Goal: Information Seeking & Learning: Learn about a topic

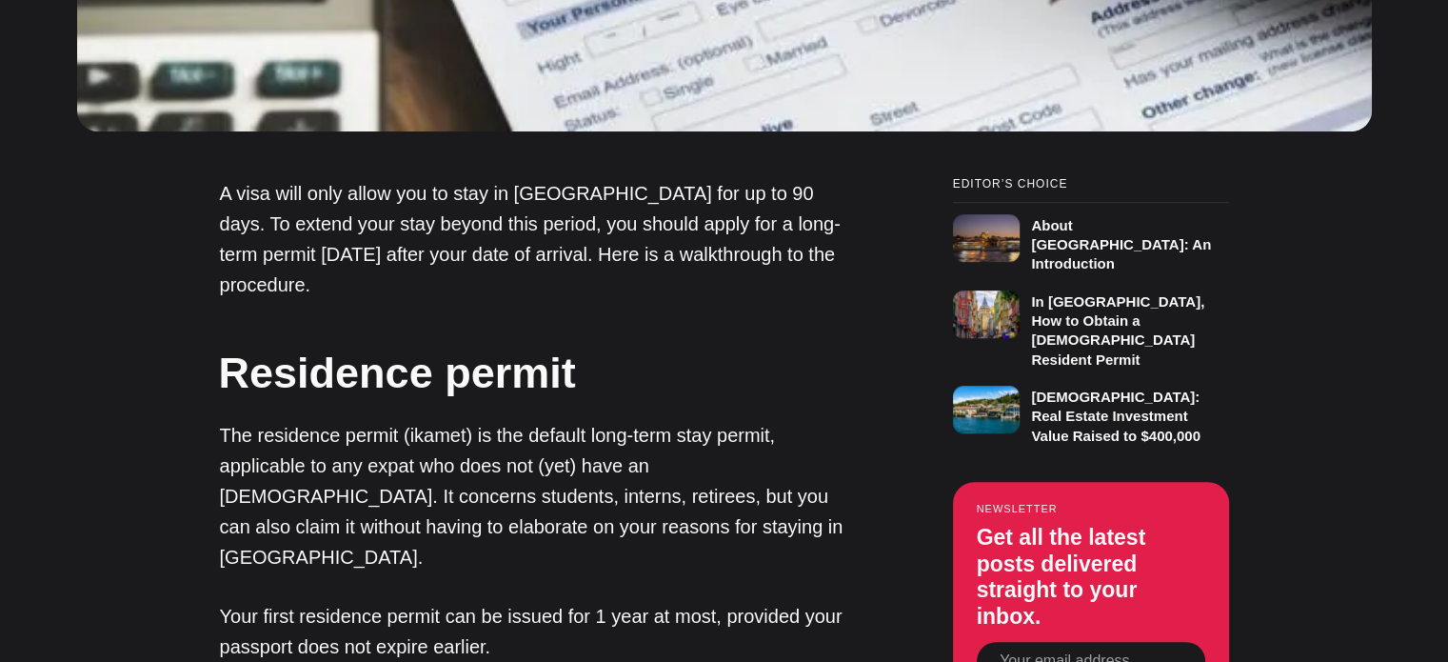
click at [532, 601] on p "Your first residence permit can be issued for 1 year at most, provided your pas…" at bounding box center [539, 631] width 638 height 61
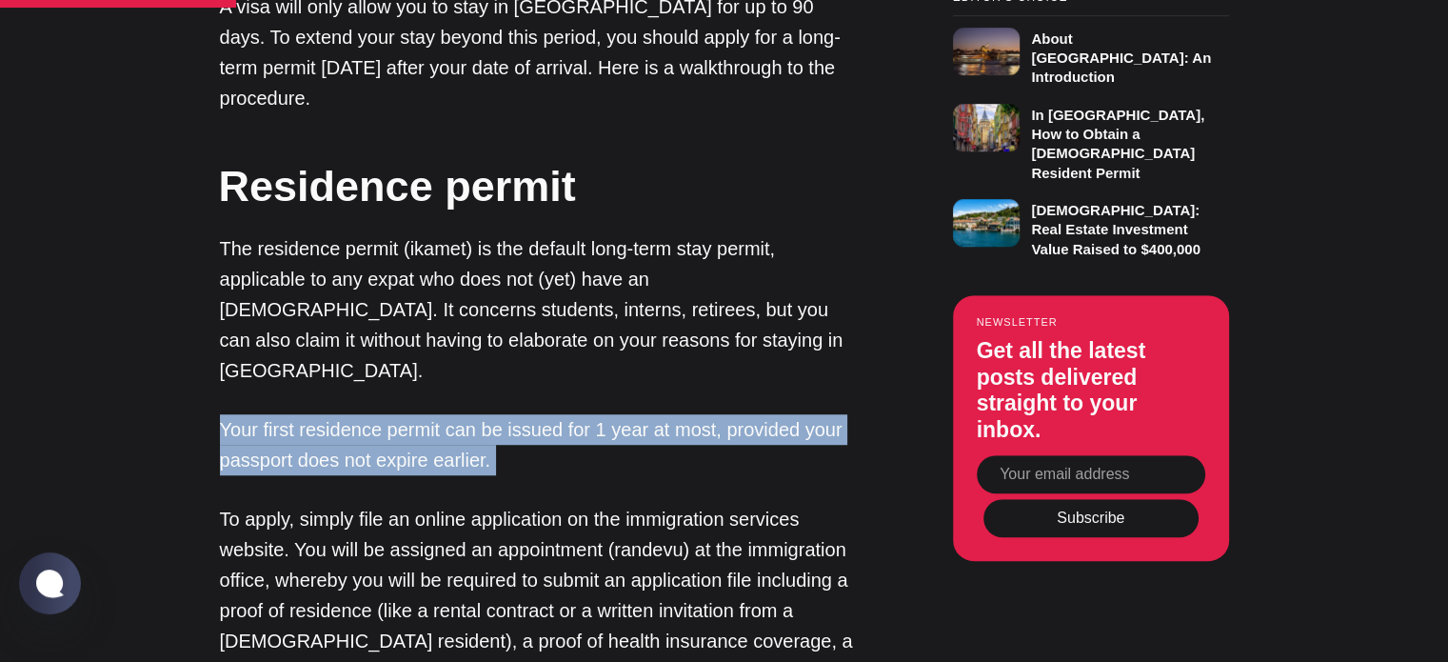
scroll to position [1312, 0]
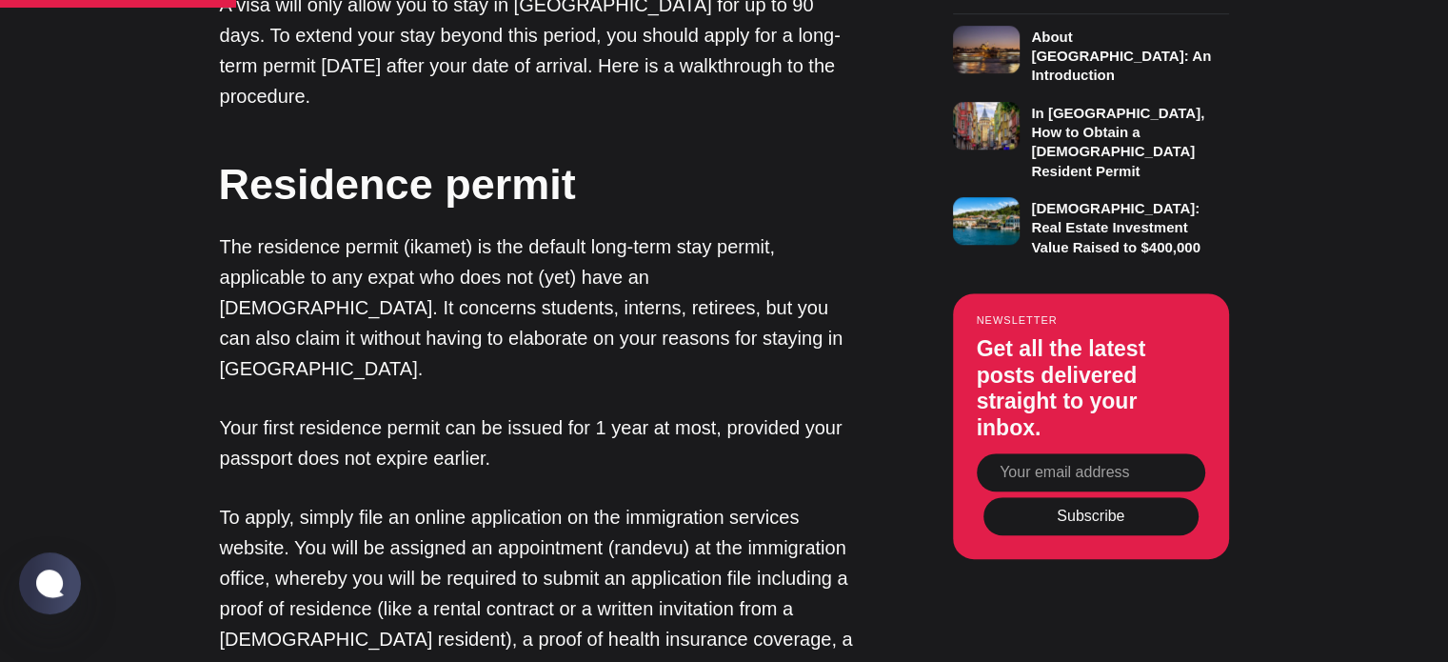
click at [532, 502] on p "To apply, simply file an online application on the immigration services website…" at bounding box center [539, 639] width 638 height 274
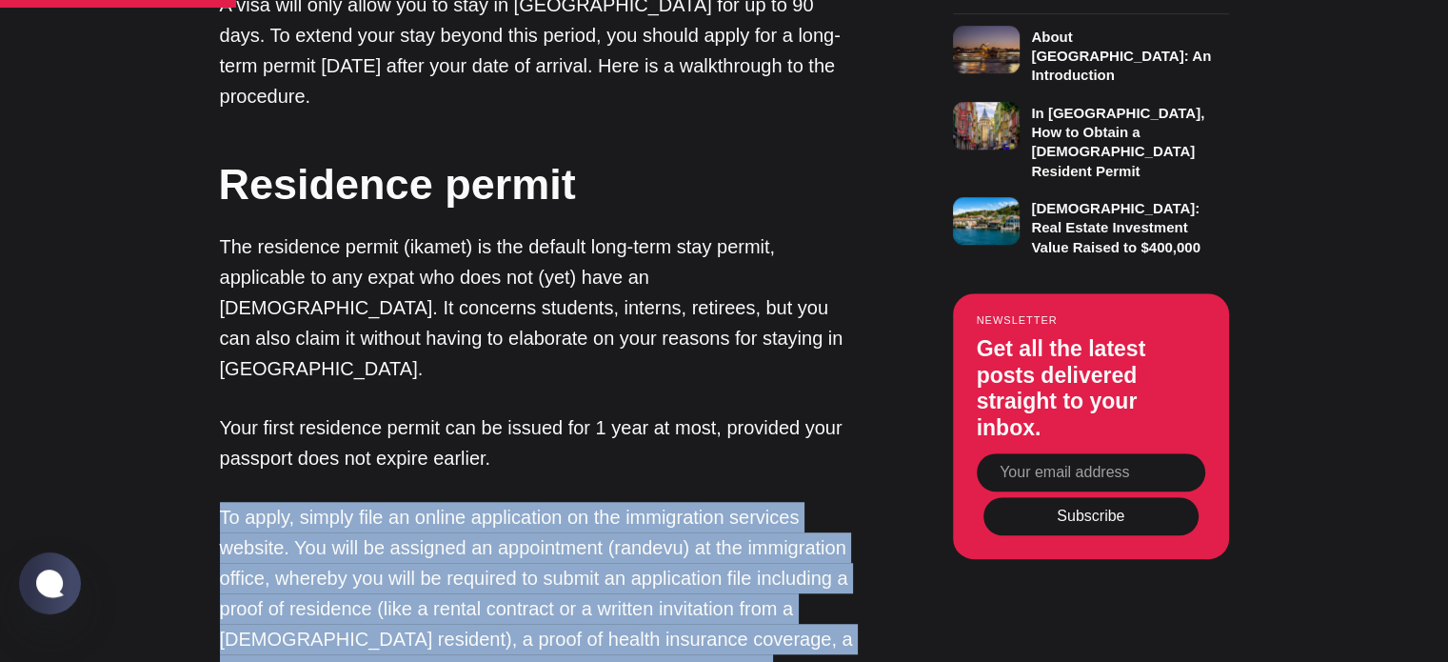
click at [532, 502] on p "To apply, simply file an online application on the immigration services website…" at bounding box center [539, 639] width 638 height 274
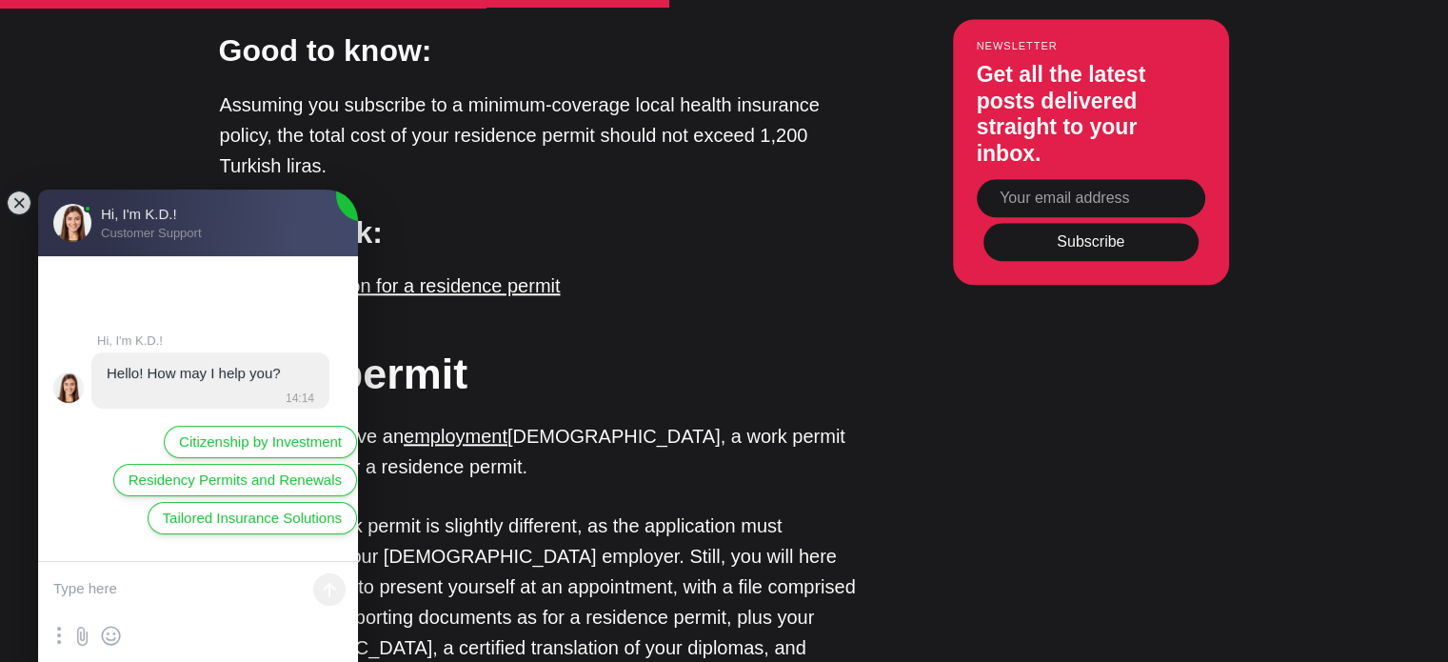
scroll to position [0, 0]
click at [21, 211] on jdiv at bounding box center [19, 203] width 27 height 27
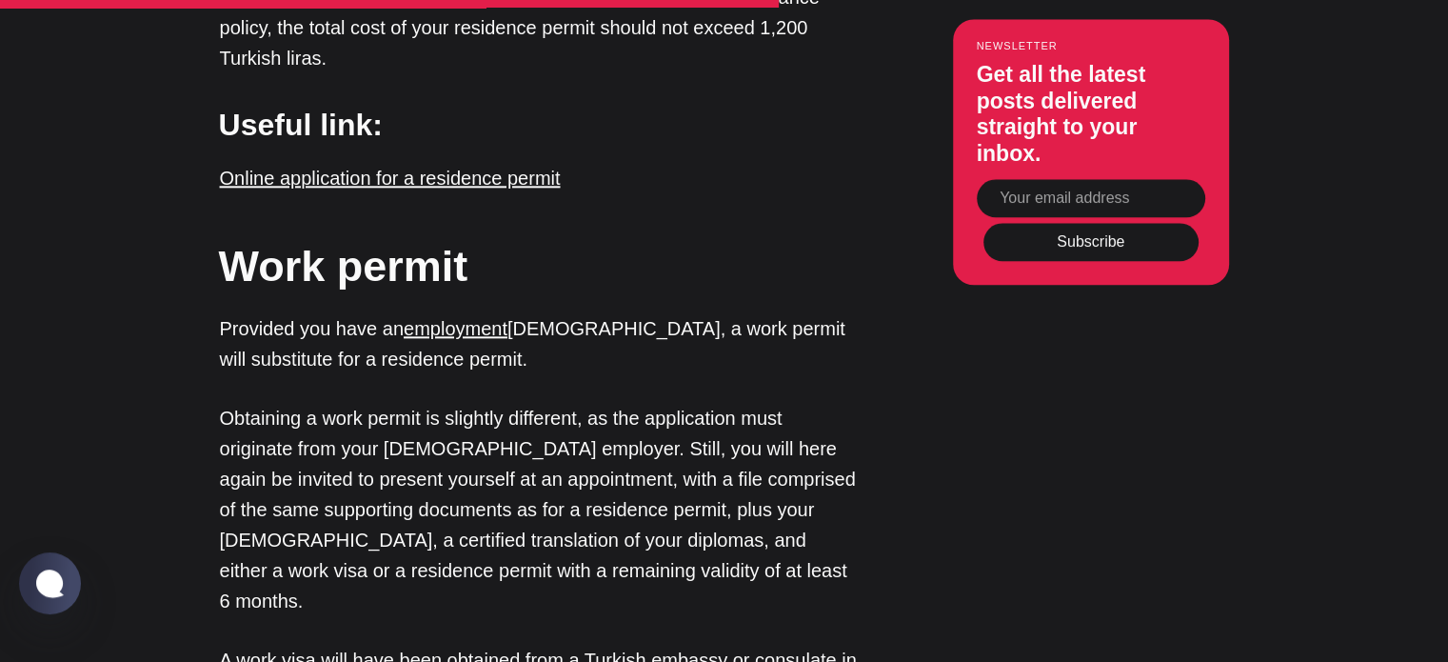
scroll to position [2300, 0]
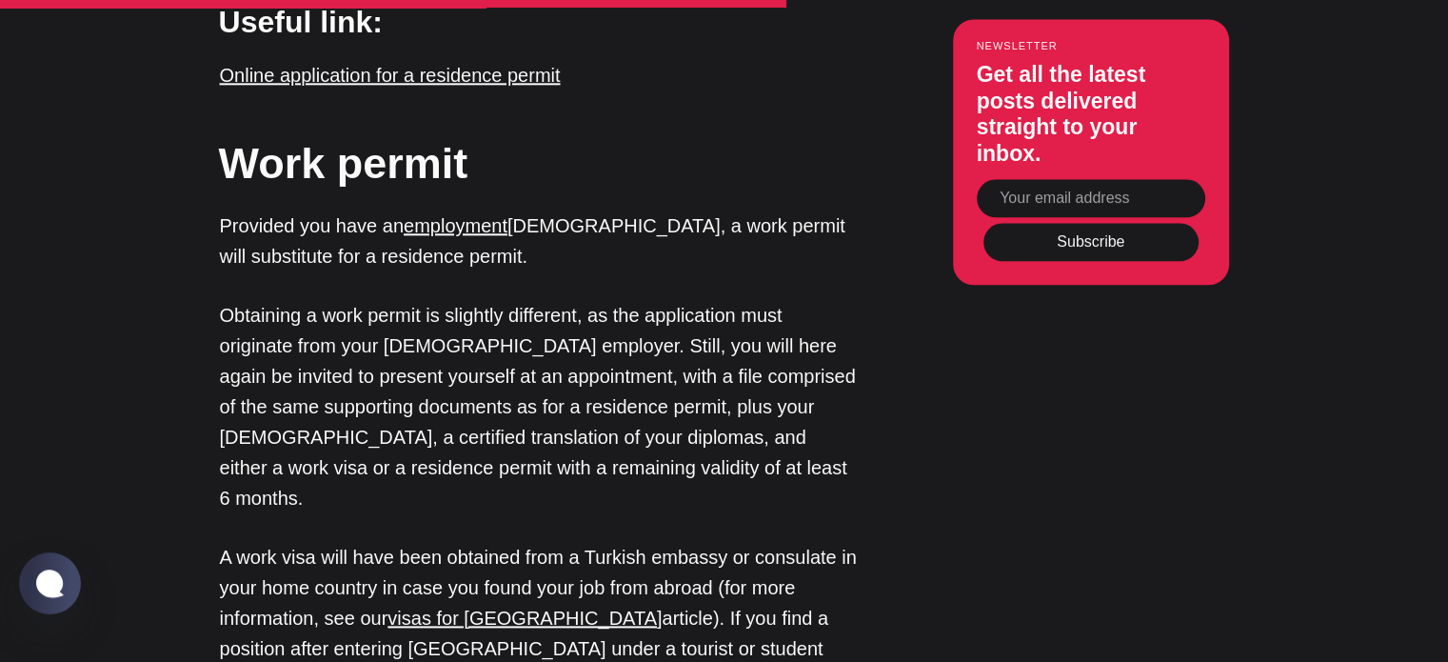
click at [427, 314] on p "Obtaining a work permit is slightly different, as the application must originat…" at bounding box center [539, 406] width 638 height 213
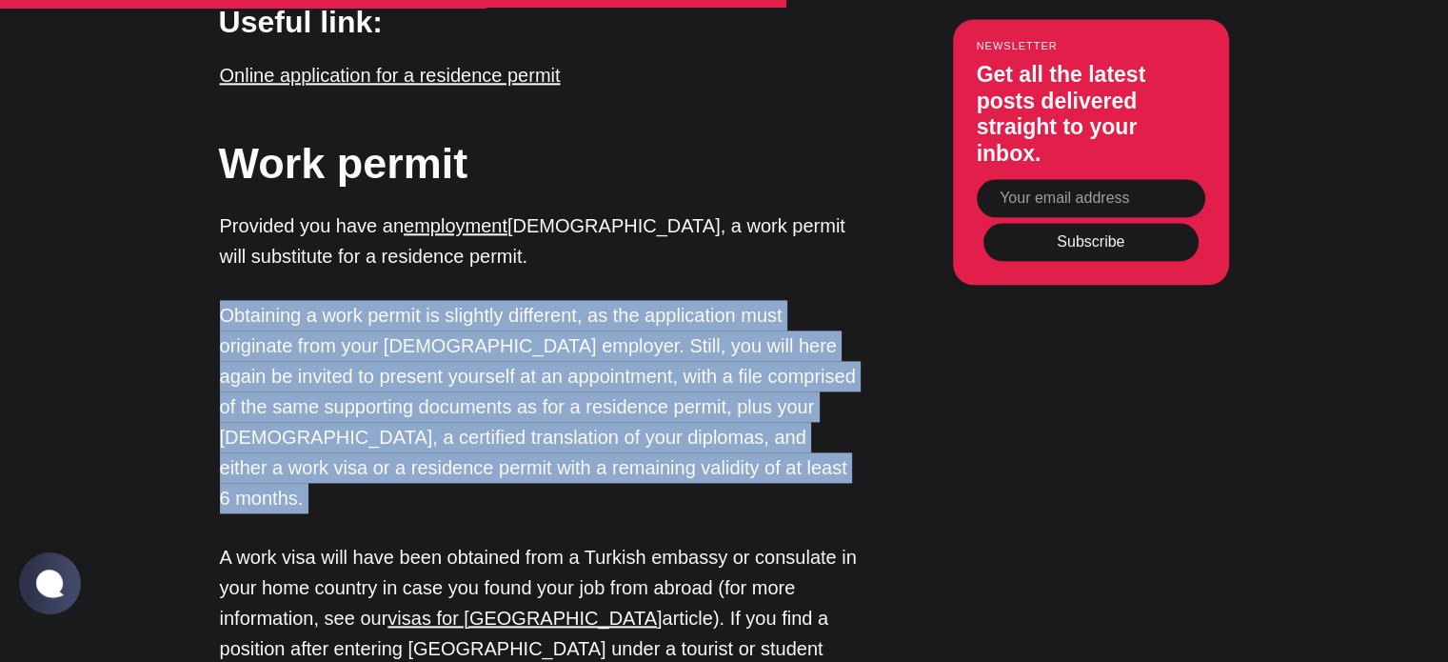
click at [427, 314] on p "Obtaining a work permit is slightly different, as the application must originat…" at bounding box center [539, 406] width 638 height 213
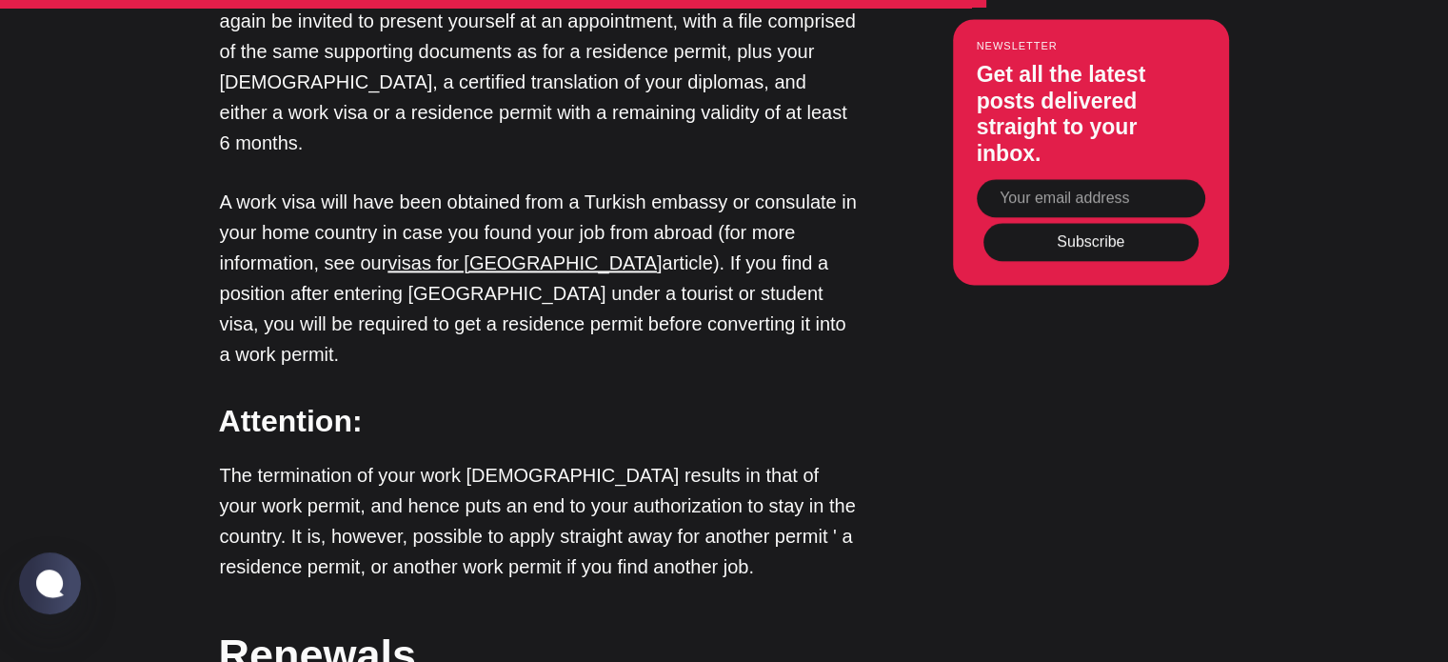
scroll to position [2657, 0]
click at [457, 458] on p "The termination of your work [DEMOGRAPHIC_DATA] results in that of your work pe…" at bounding box center [539, 519] width 638 height 122
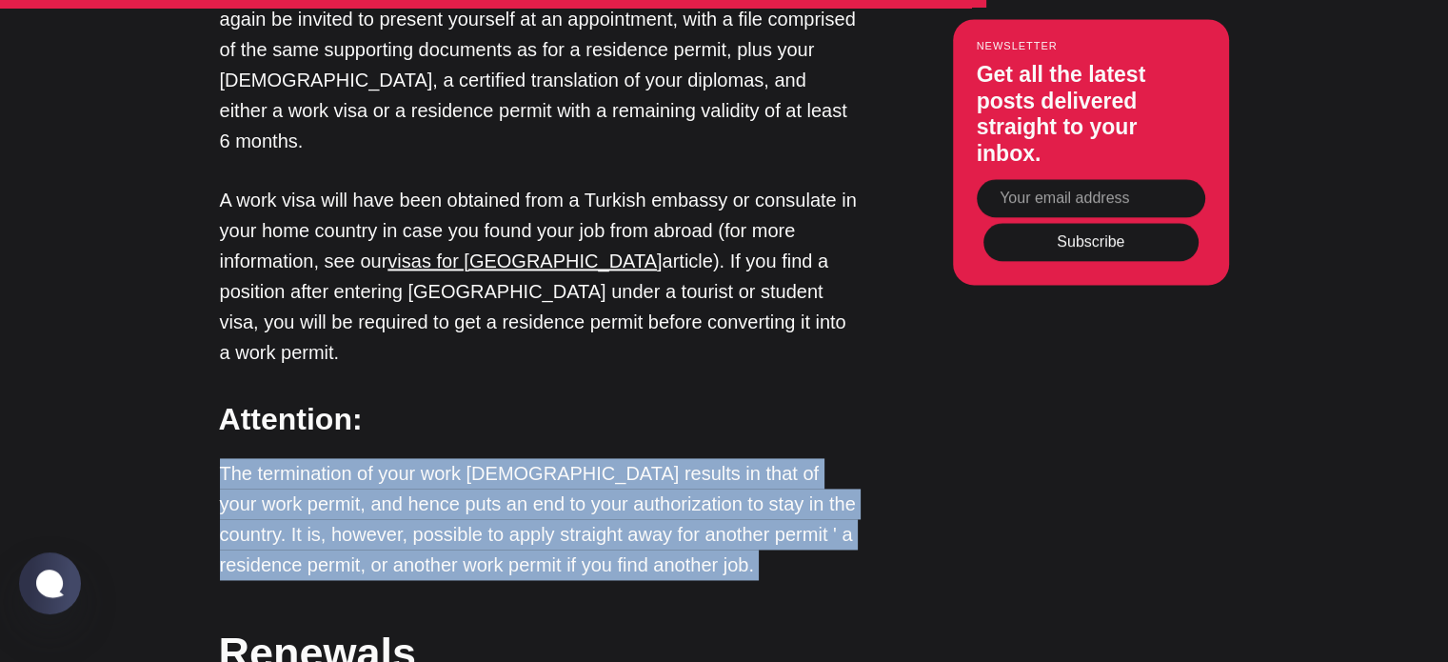
click at [457, 458] on p "The termination of your work [DEMOGRAPHIC_DATA] results in that of your work pe…" at bounding box center [539, 519] width 638 height 122
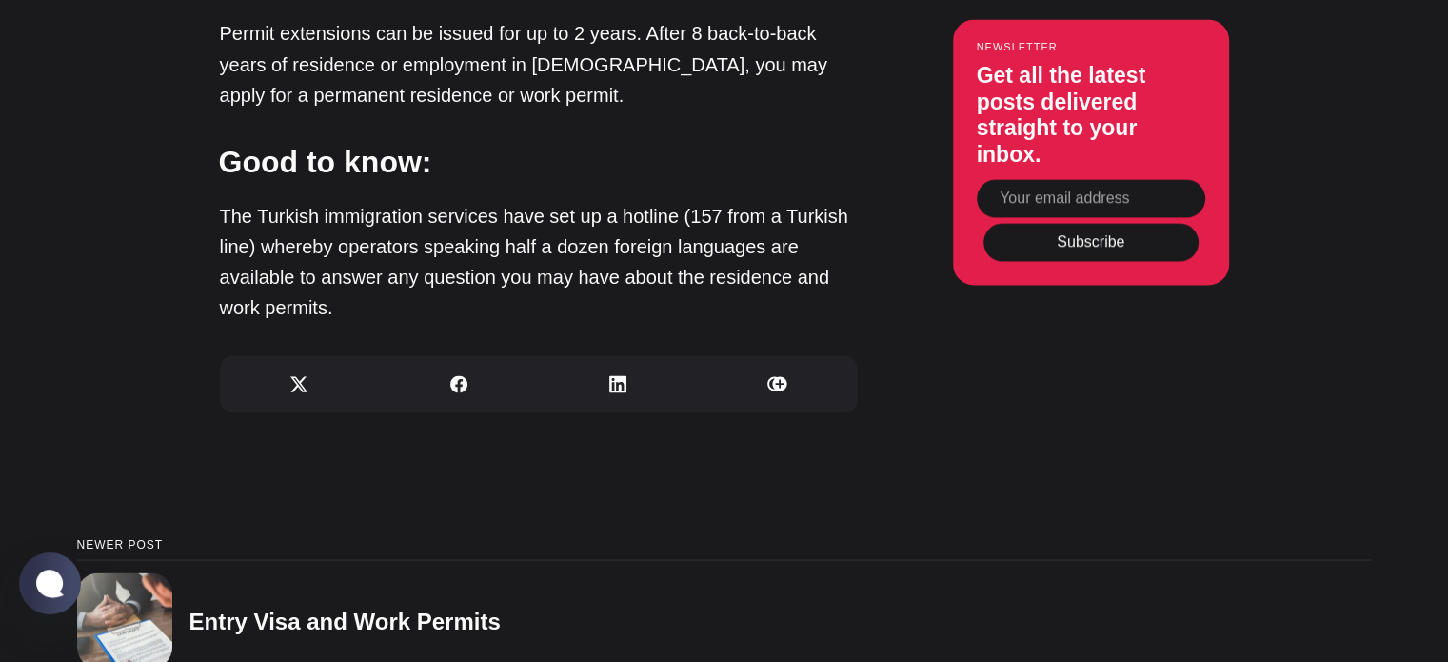
scroll to position [3581, 0]
